Goal: Transaction & Acquisition: Subscribe to service/newsletter

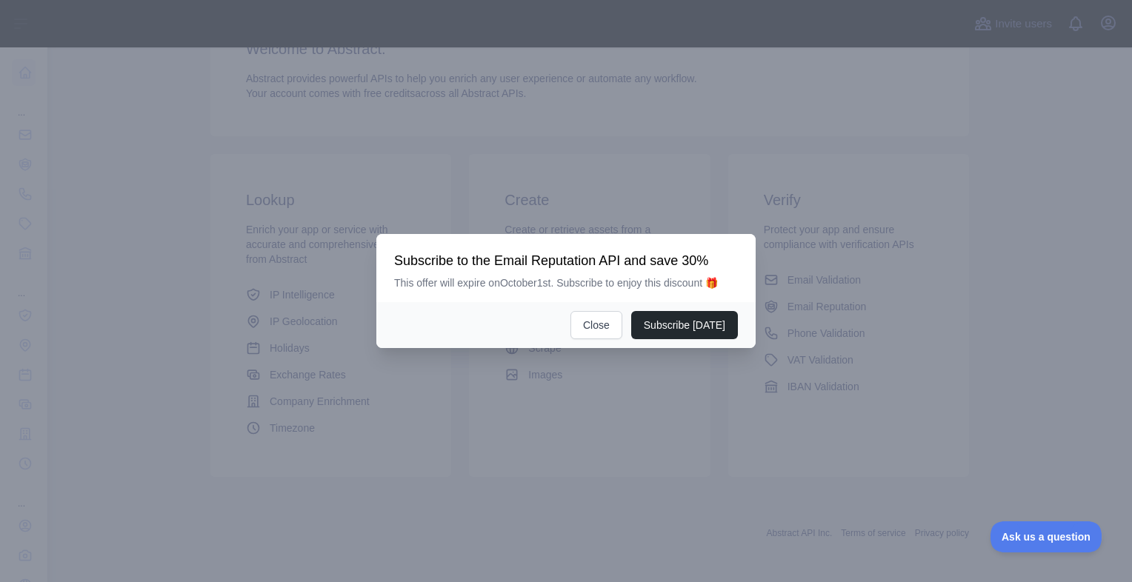
scroll to position [150, 0]
click at [605, 327] on button "Close" at bounding box center [596, 325] width 52 height 28
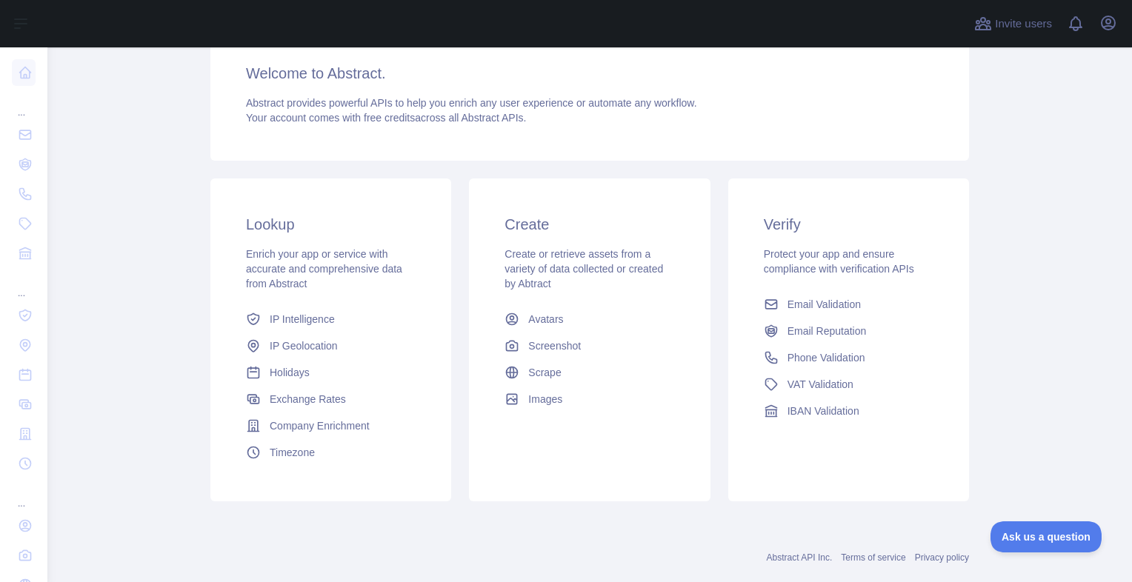
scroll to position [124, 0]
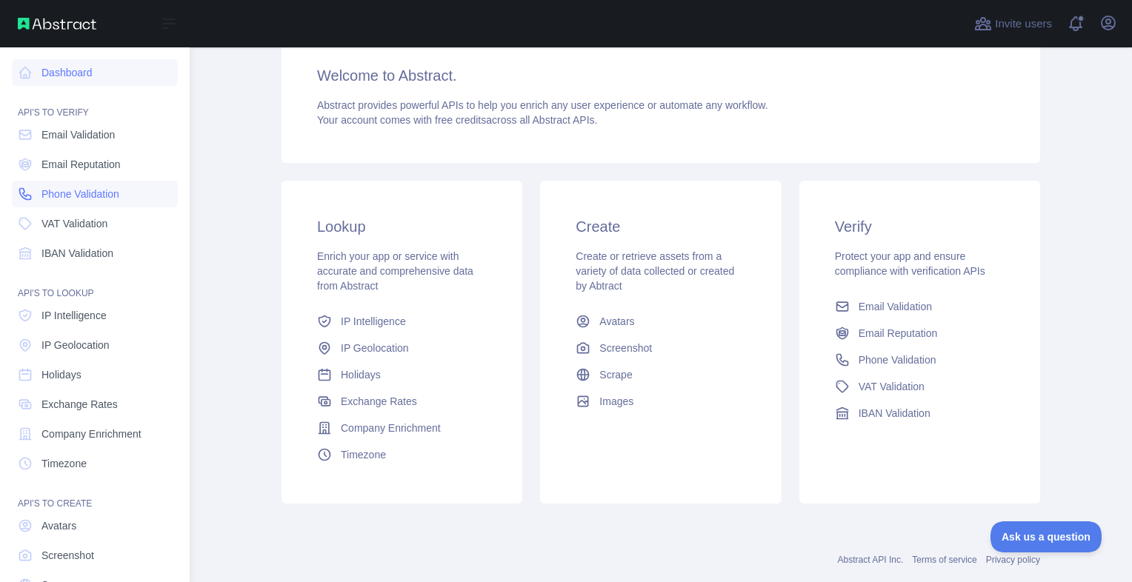
click at [80, 188] on span "Phone Validation" at bounding box center [80, 194] width 78 height 15
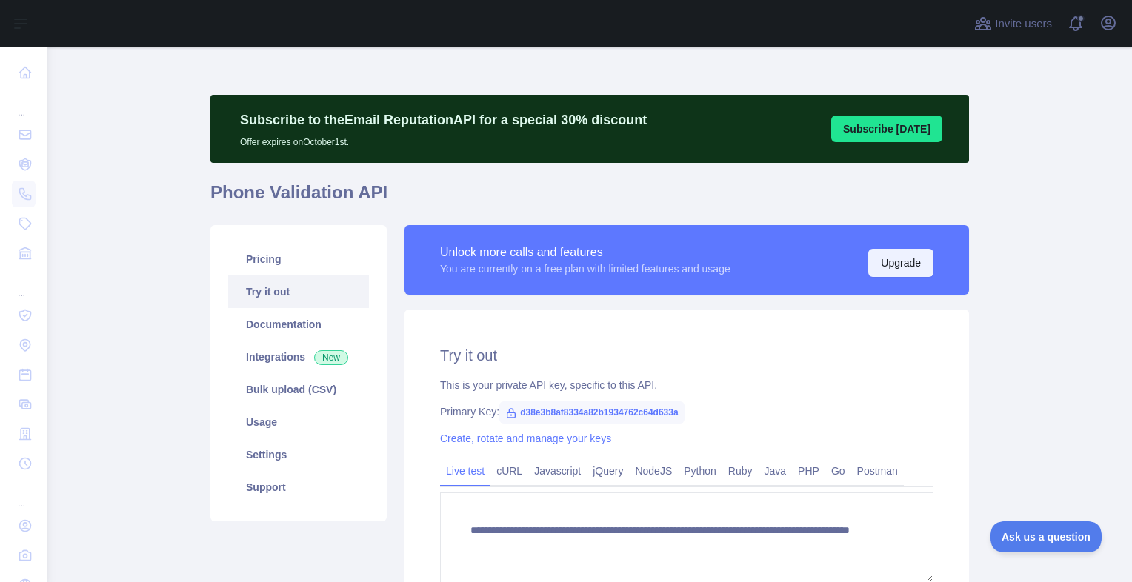
click at [881, 267] on button "Upgrade" at bounding box center [900, 263] width 65 height 28
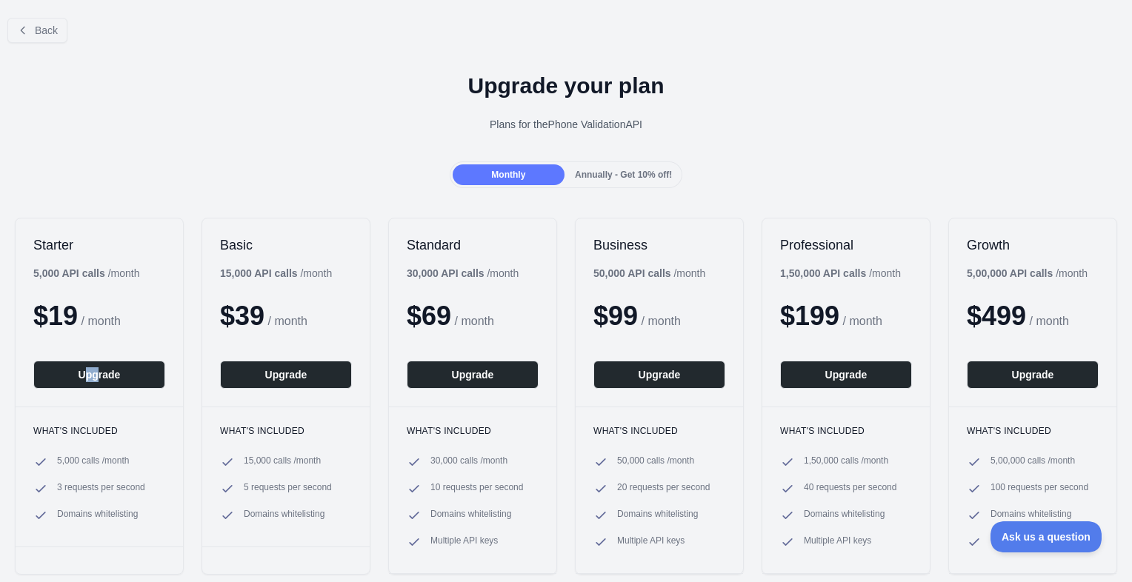
drag, startPoint x: 84, startPoint y: 342, endPoint x: 99, endPoint y: 337, distance: 16.4
click at [99, 337] on div "Starter 5,000 API calls / month $ 19 / month Upgrade" at bounding box center [99, 313] width 167 height 188
click at [33, 30] on button "Back" at bounding box center [37, 30] width 60 height 25
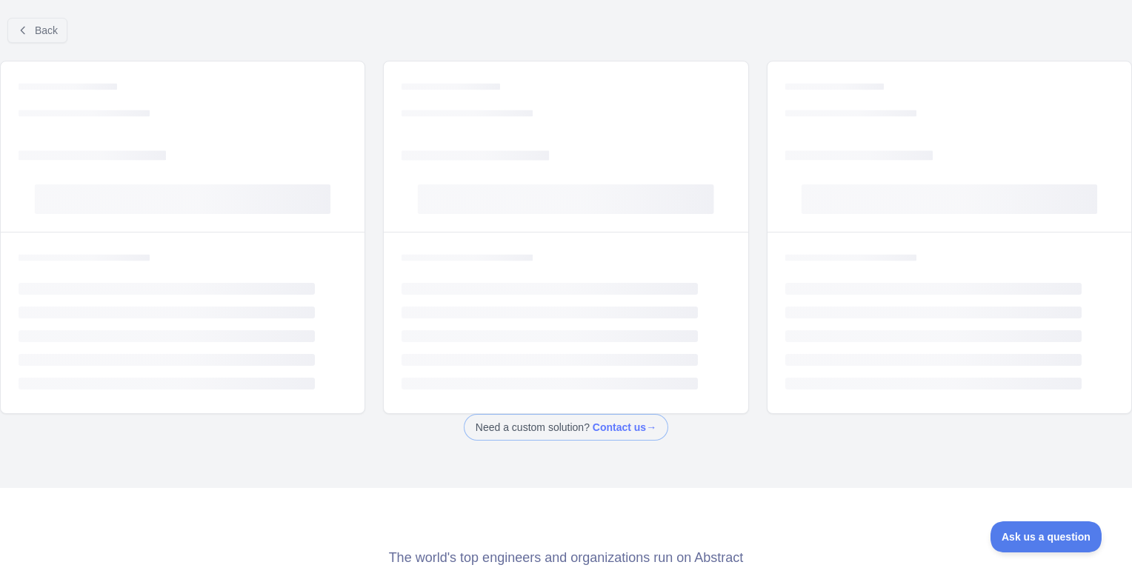
click at [401, 369] on ul "Loading... Loading... Loading... Loading... Loading..." at bounding box center [565, 336] width 328 height 107
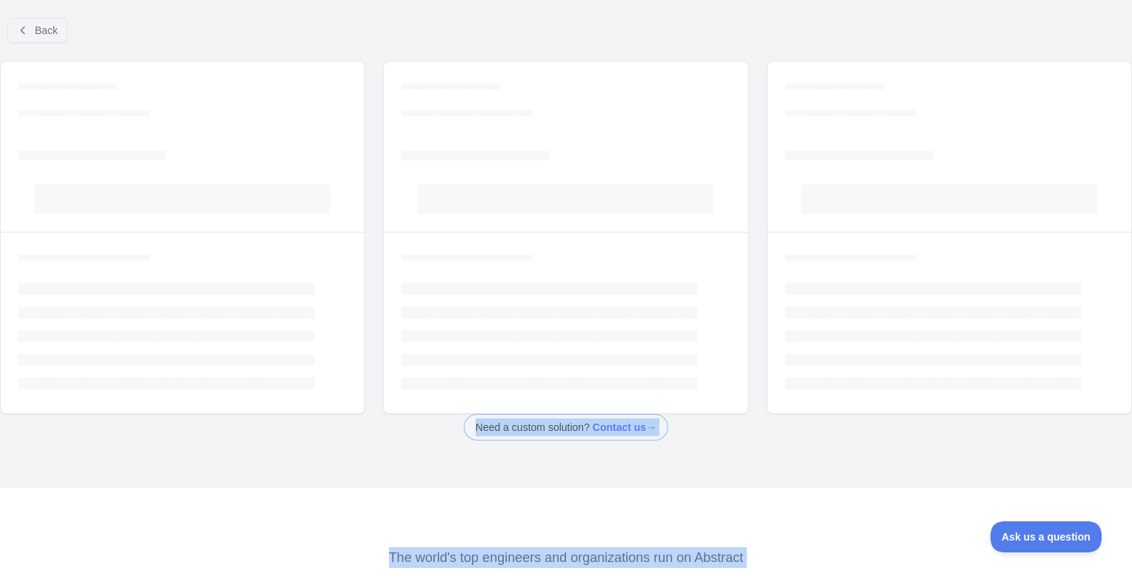
drag, startPoint x: 399, startPoint y: 369, endPoint x: 752, endPoint y: 543, distance: 393.9
click at [752, 543] on div "Back Loading... Loading... Loading... Loading... Loading... Loading... Loading.…" at bounding box center [566, 291] width 1132 height 582
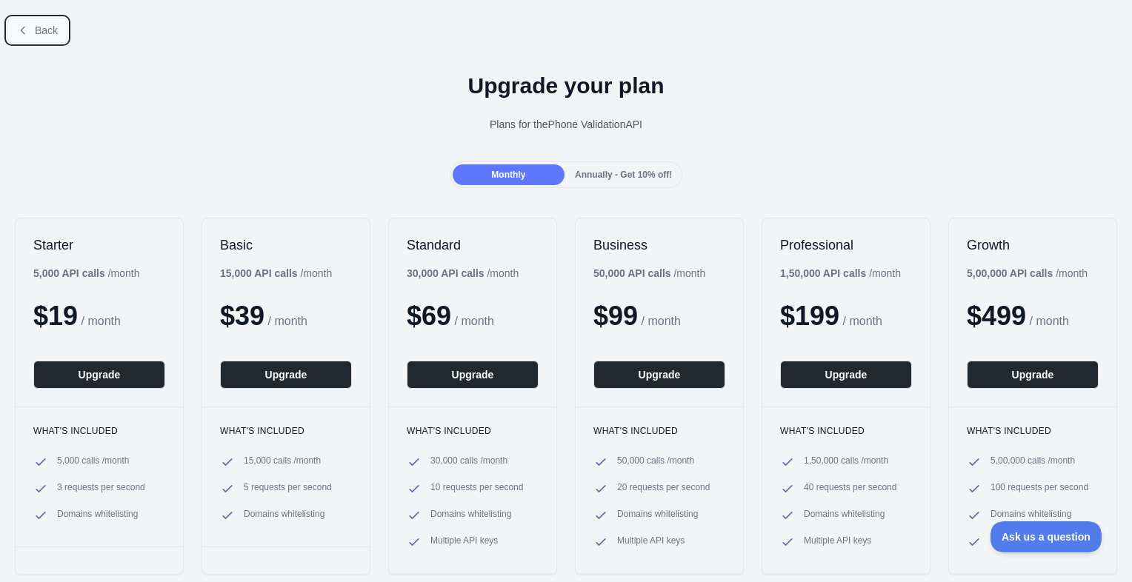
click at [42, 37] on button "Back" at bounding box center [37, 30] width 60 height 25
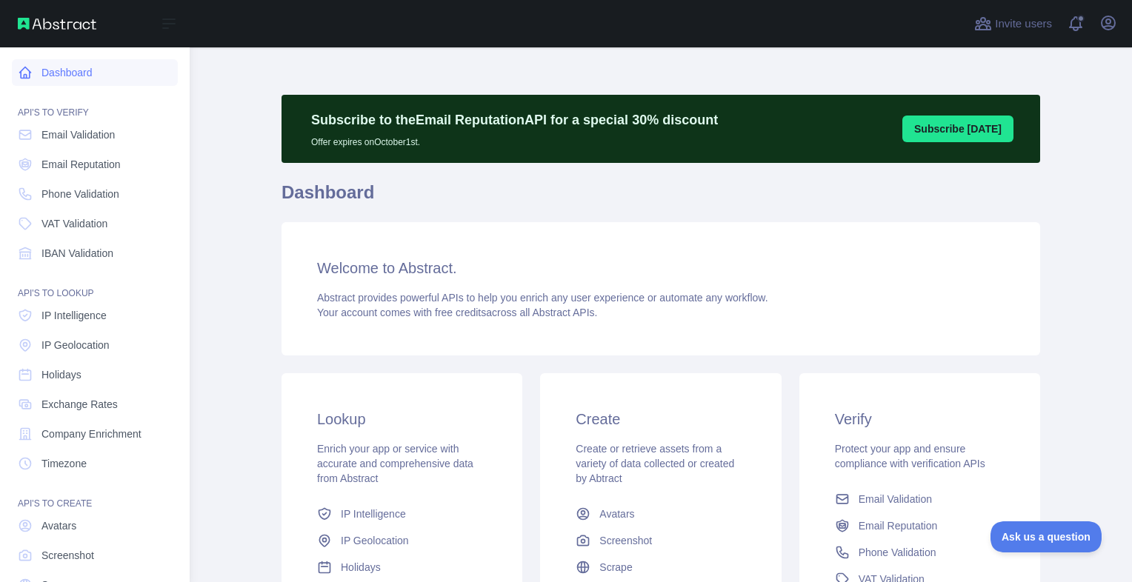
click at [21, 67] on icon at bounding box center [25, 72] width 15 height 15
